Goal: Task Accomplishment & Management: Use online tool/utility

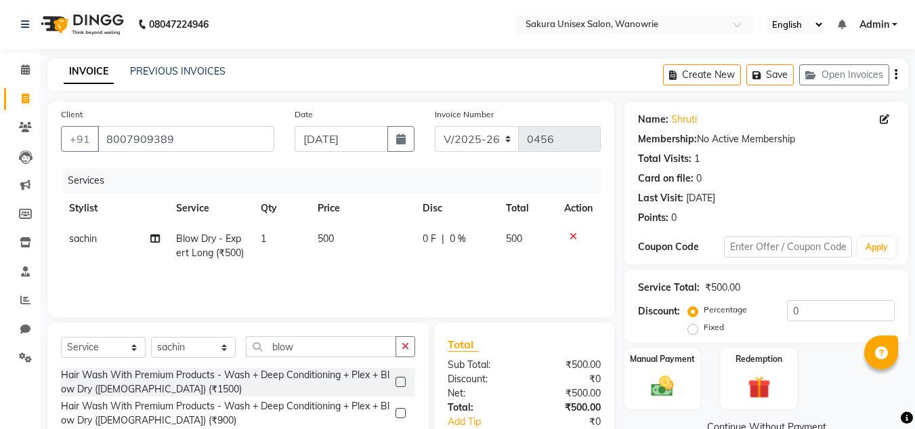
select select "7662"
select select "service"
select select "87943"
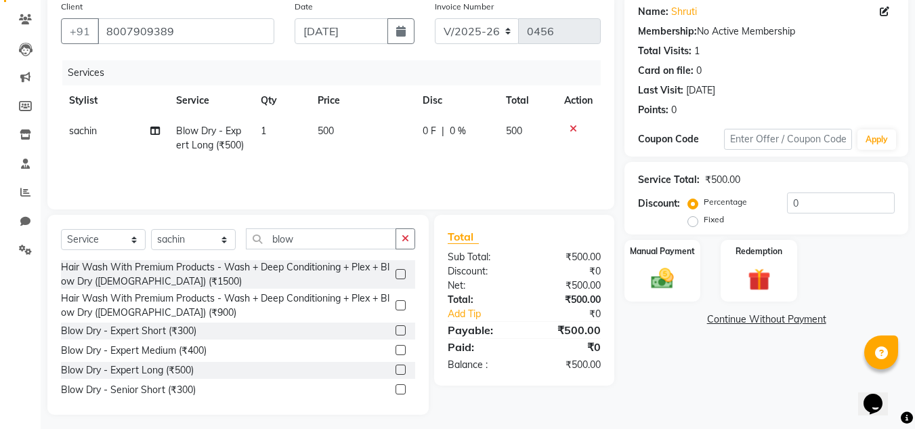
scroll to position [114, 0]
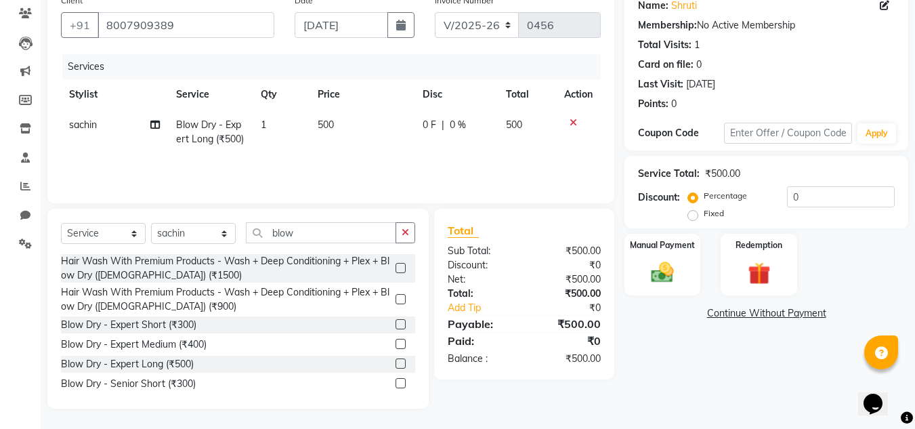
click at [663, 269] on img at bounding box center [662, 272] width 37 height 26
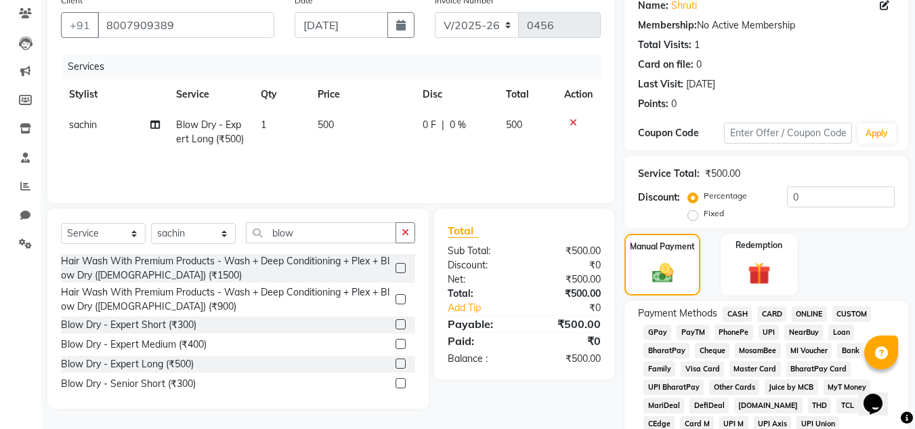
click at [663, 328] on span "GPay" at bounding box center [657, 332] width 28 height 16
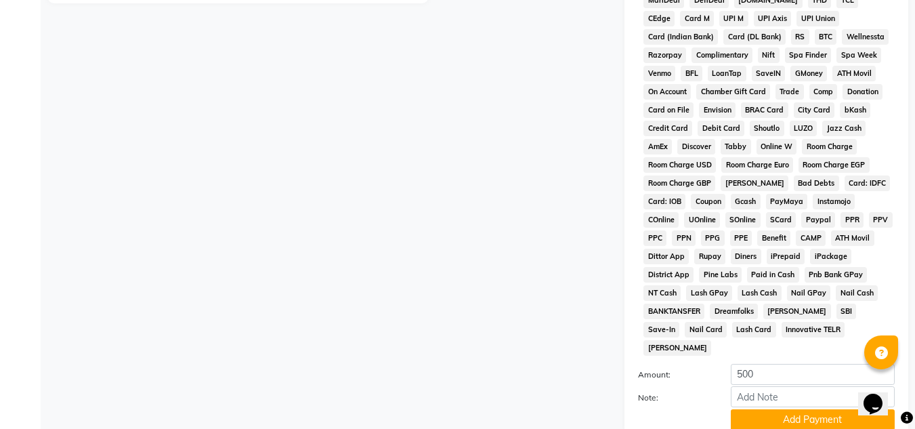
scroll to position [520, 0]
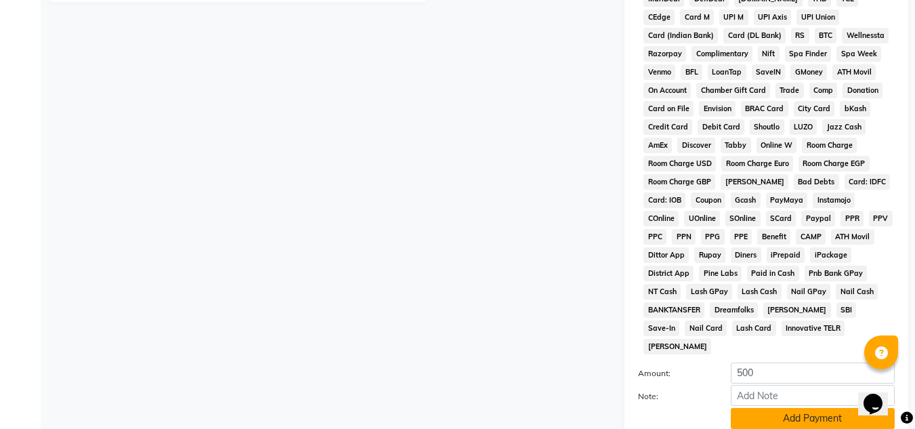
click at [772, 408] on button "Add Payment" at bounding box center [812, 418] width 164 height 21
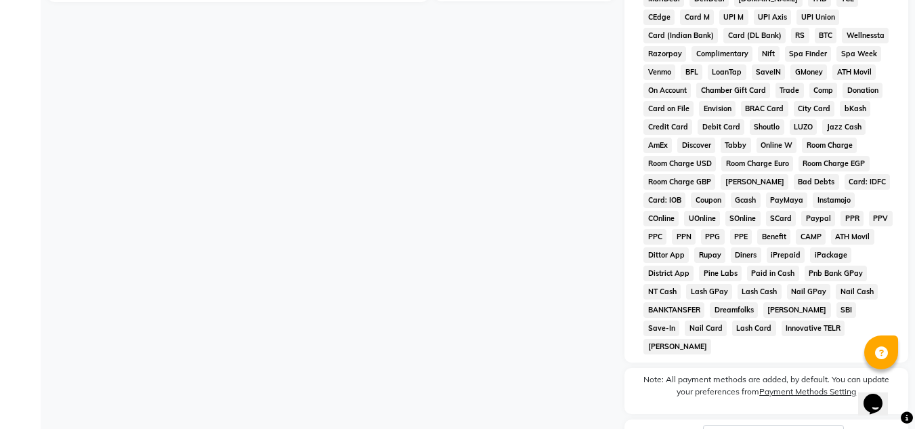
scroll to position [611, 0]
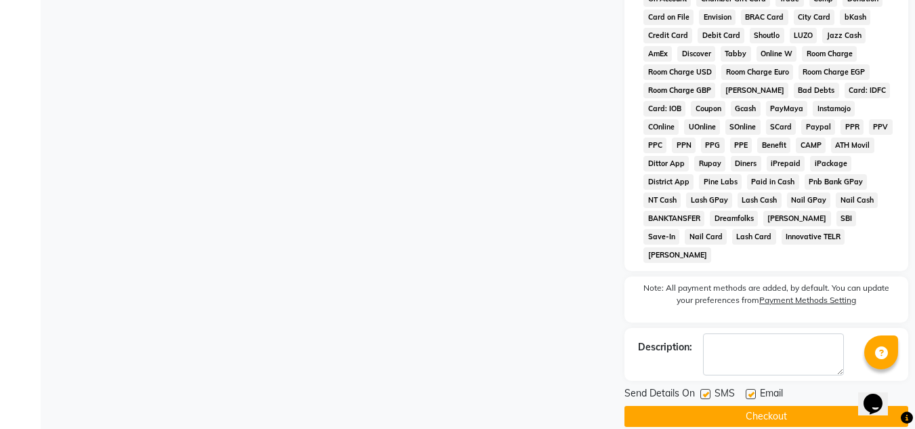
click at [780, 406] on button "Checkout" at bounding box center [766, 416] width 284 height 21
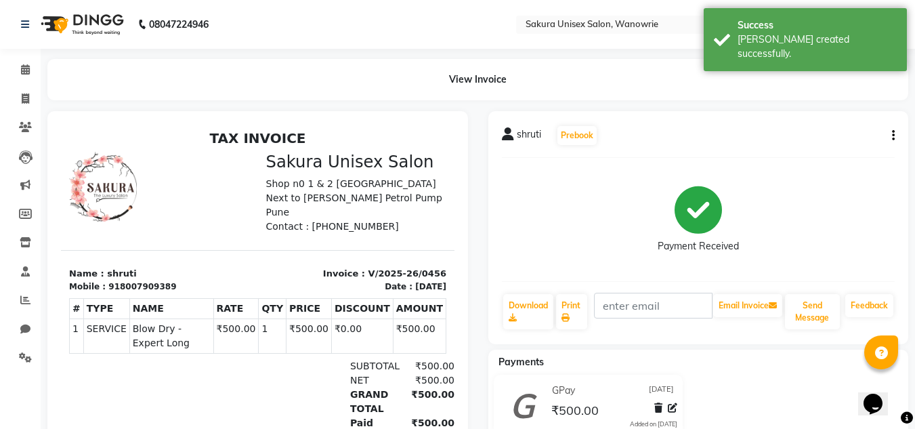
click at [627, 90] on div "View Invoice" at bounding box center [477, 79] width 860 height 41
click at [26, 97] on icon at bounding box center [25, 98] width 7 height 10
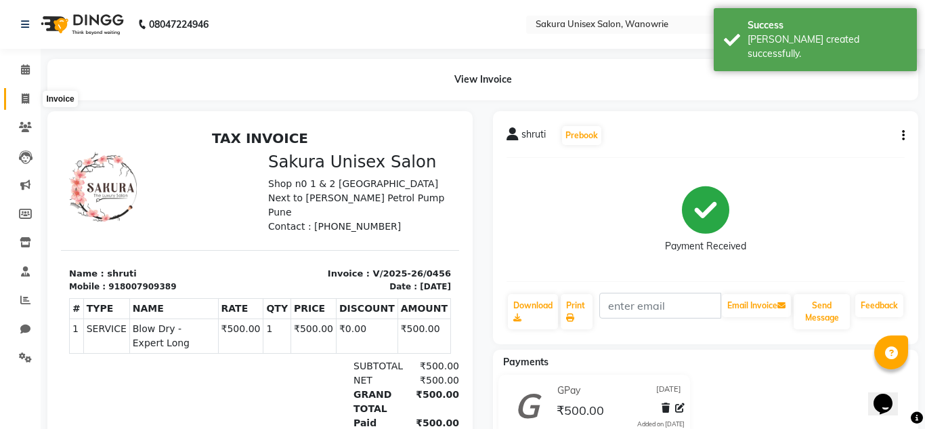
select select "service"
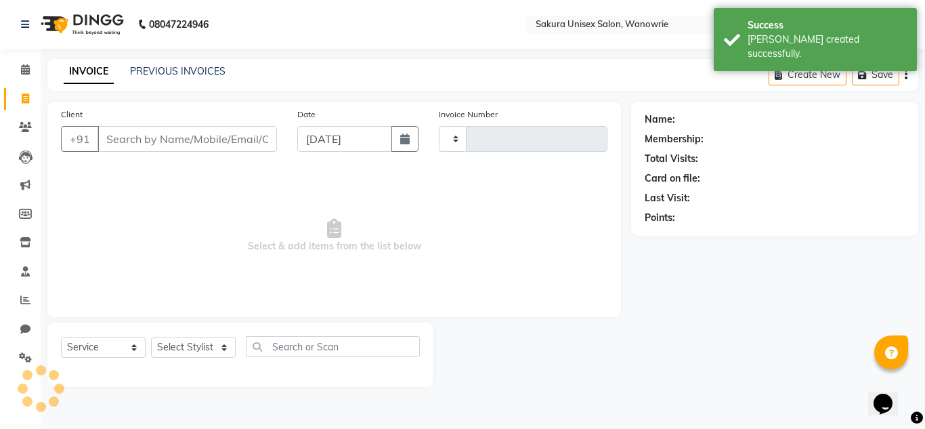
type input "0457"
select select "7662"
